Goal: Information Seeking & Learning: Check status

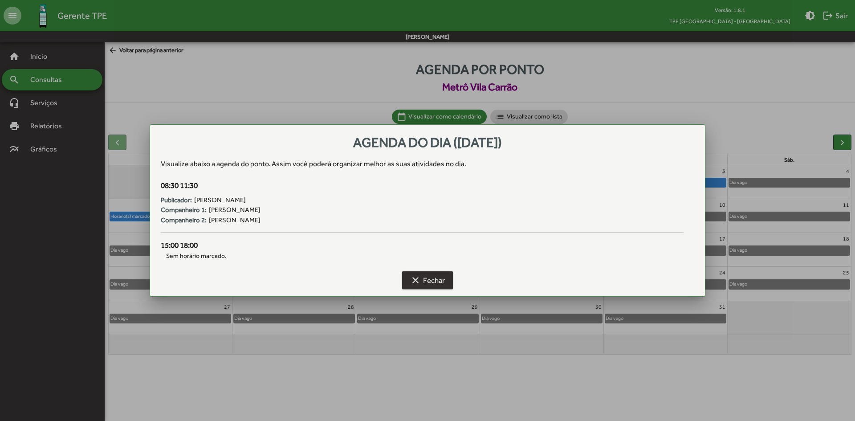
click at [433, 284] on span "clear Fechar" at bounding box center [427, 280] width 35 height 16
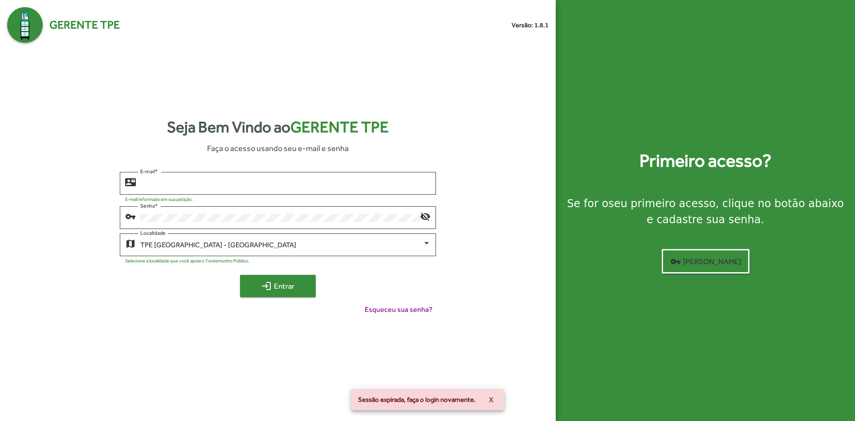
type input "**********"
click at [276, 284] on span "login Entrar" at bounding box center [278, 286] width 60 height 16
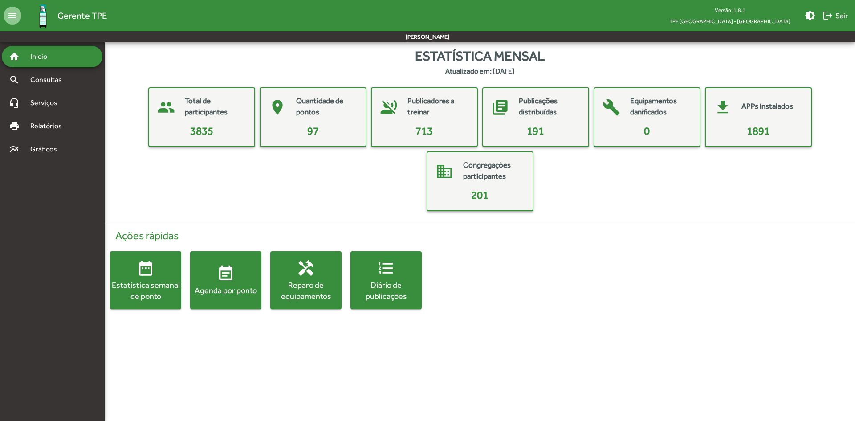
click at [225, 279] on mat-icon "event_note" at bounding box center [226, 274] width 18 height 18
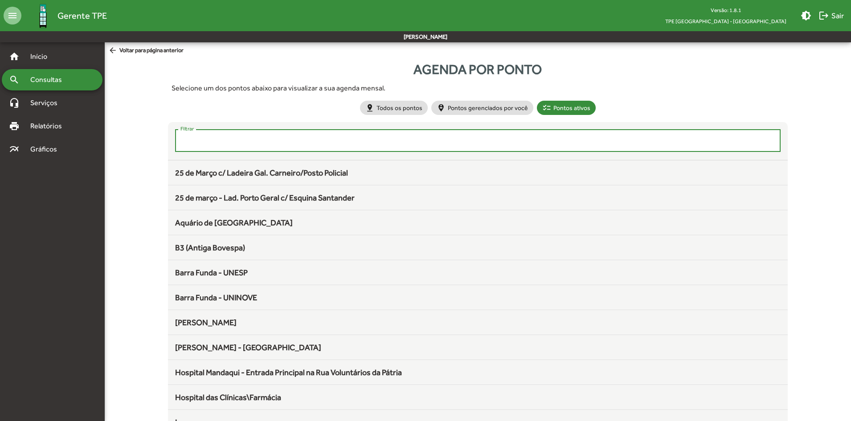
click at [319, 141] on input "Filtrar" at bounding box center [477, 141] width 595 height 8
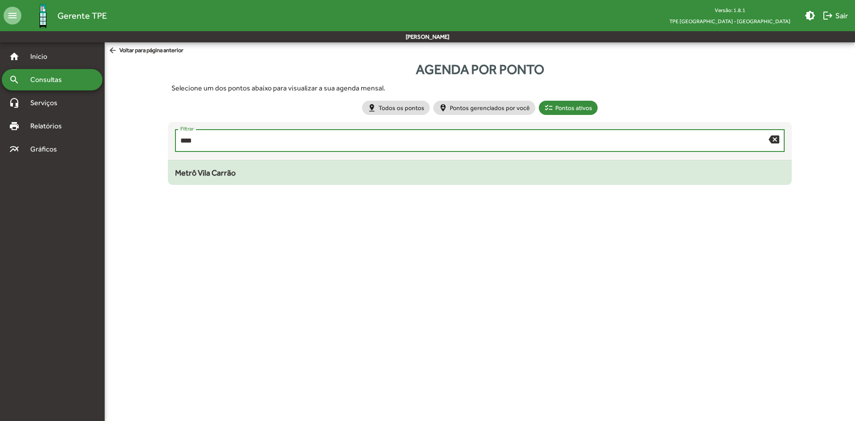
type input "****"
click at [269, 176] on div "Metrô Vila Carrão" at bounding box center [479, 173] width 609 height 12
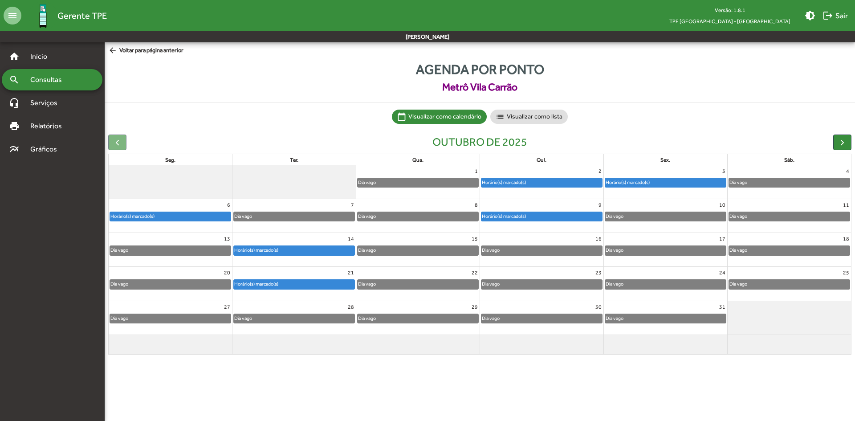
click at [556, 216] on div "Horário(s) marcado(s)" at bounding box center [542, 216] width 121 height 9
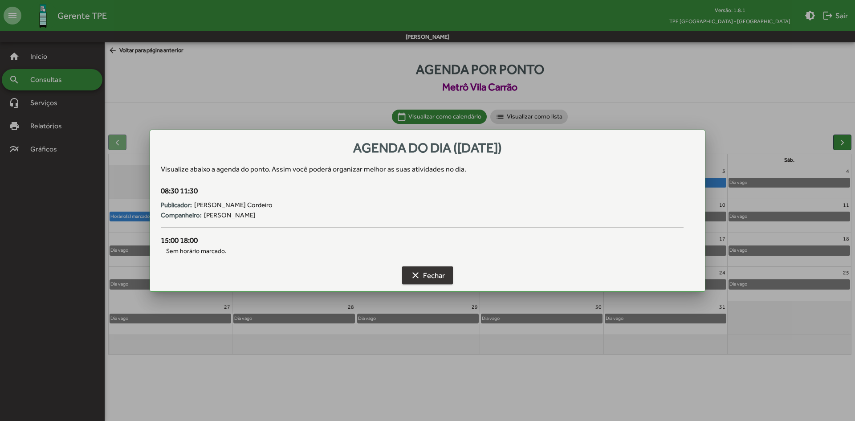
click at [426, 271] on span "clear Fechar" at bounding box center [427, 275] width 35 height 16
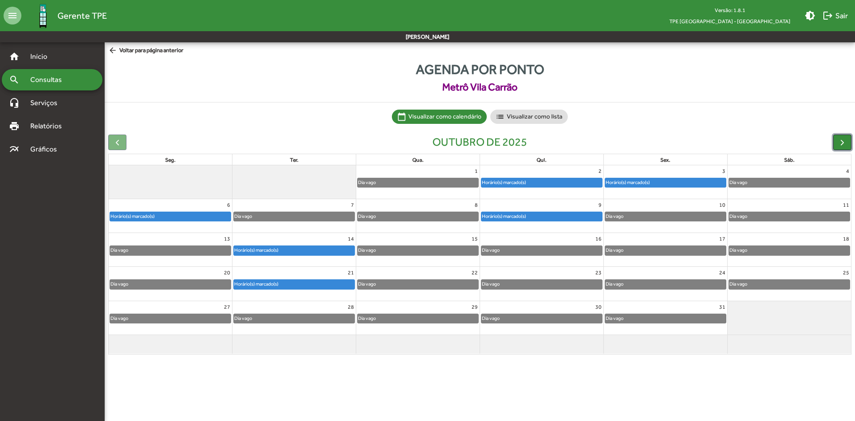
click at [841, 141] on span "button" at bounding box center [842, 142] width 9 height 9
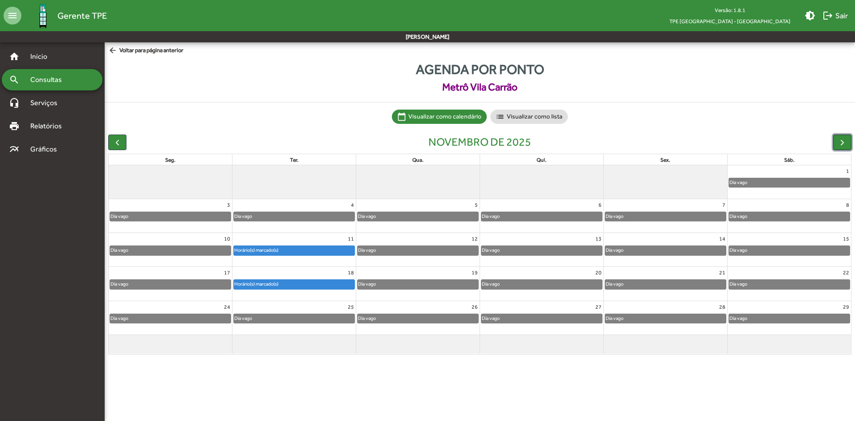
click at [841, 142] on span "button" at bounding box center [842, 142] width 9 height 9
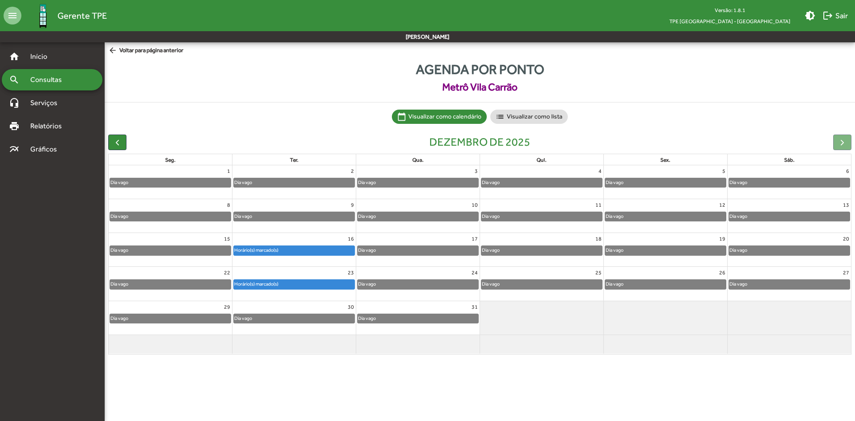
click at [844, 143] on div at bounding box center [842, 143] width 18 height 16
click at [118, 143] on span "button" at bounding box center [117, 142] width 9 height 9
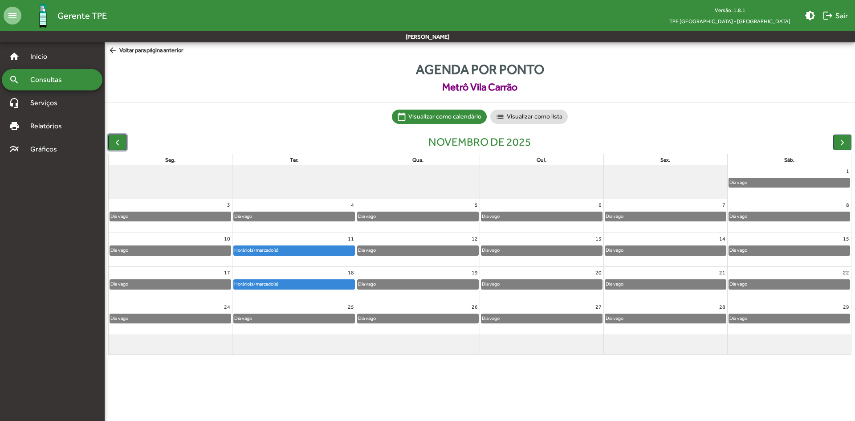
click at [118, 143] on span "button" at bounding box center [117, 142] width 9 height 9
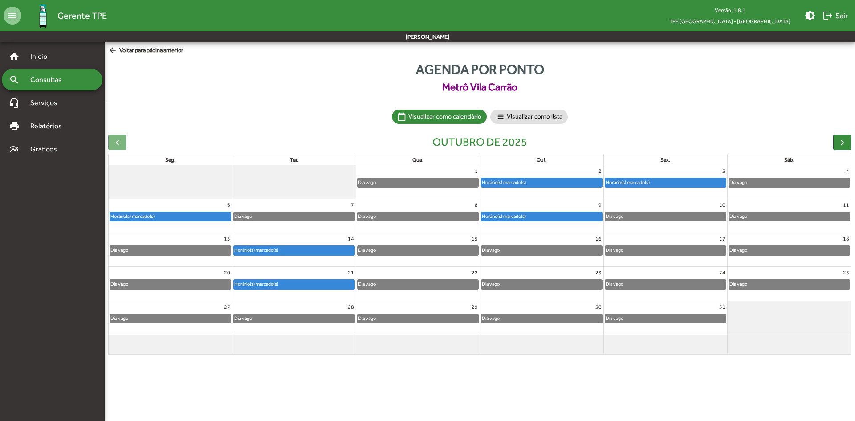
click at [118, 143] on div at bounding box center [117, 143] width 18 height 16
click at [621, 369] on html "menu Gerente TPE Versão: 1.8.1 TPE [GEOGRAPHIC_DATA] - Centro brightness_medium…" at bounding box center [427, 184] width 855 height 369
